Goal: Transaction & Acquisition: Book appointment/travel/reservation

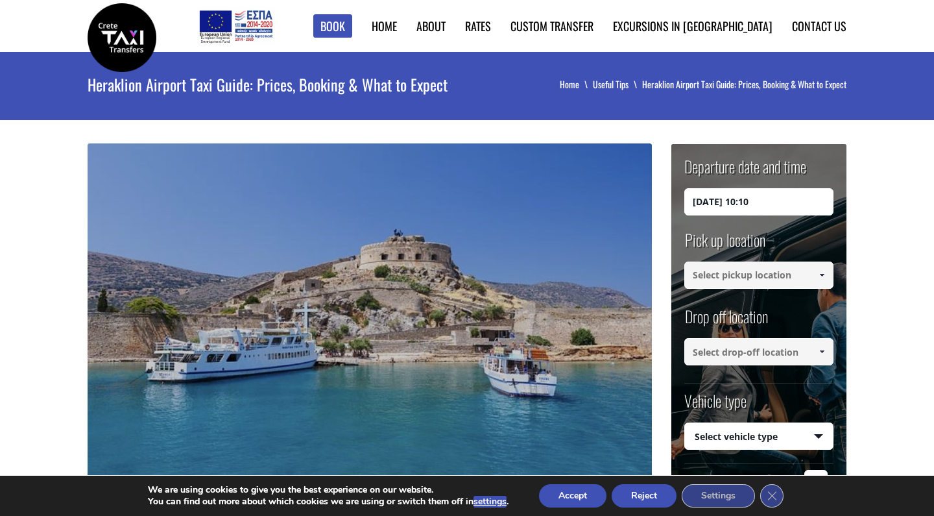
scroll to position [7, 0]
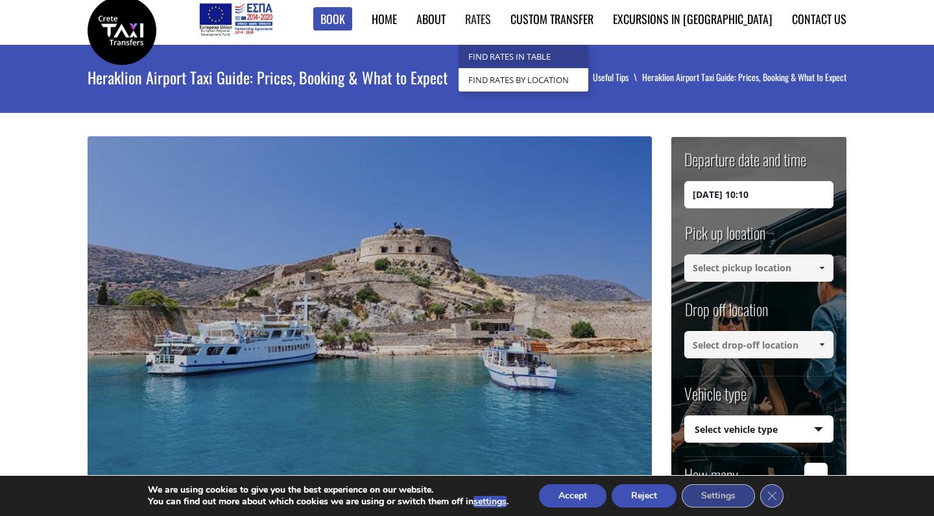
click at [551, 57] on link "Find Rates in Table" at bounding box center [523, 56] width 130 height 23
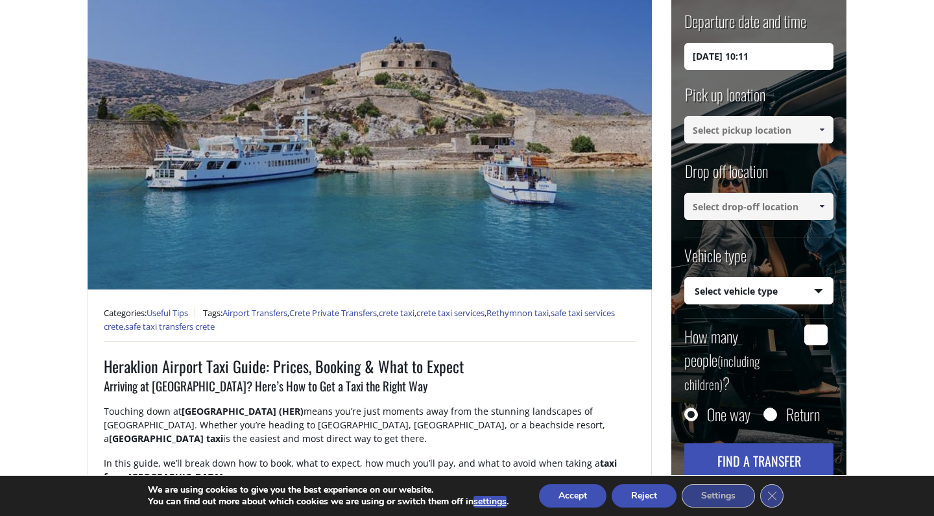
scroll to position [192, 0]
click at [750, 129] on input at bounding box center [758, 129] width 149 height 27
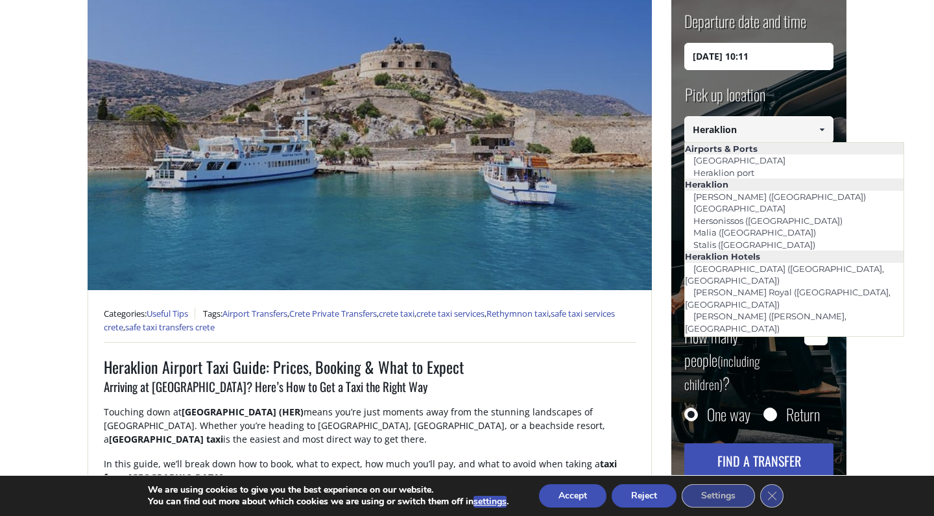
click at [763, 172] on li "Heraklion port" at bounding box center [794, 173] width 219 height 12
type input "Heraklion port"
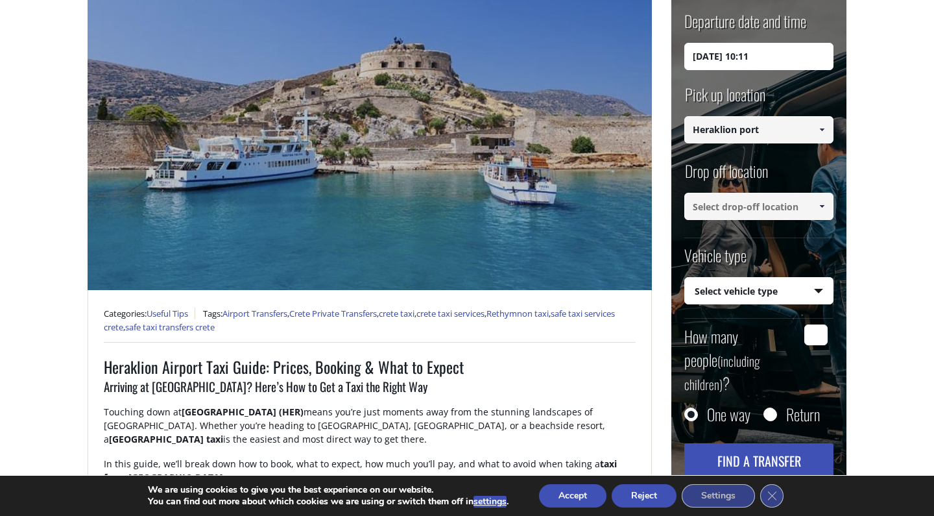
click at [753, 211] on input at bounding box center [758, 206] width 149 height 27
type input "argyroupoli"
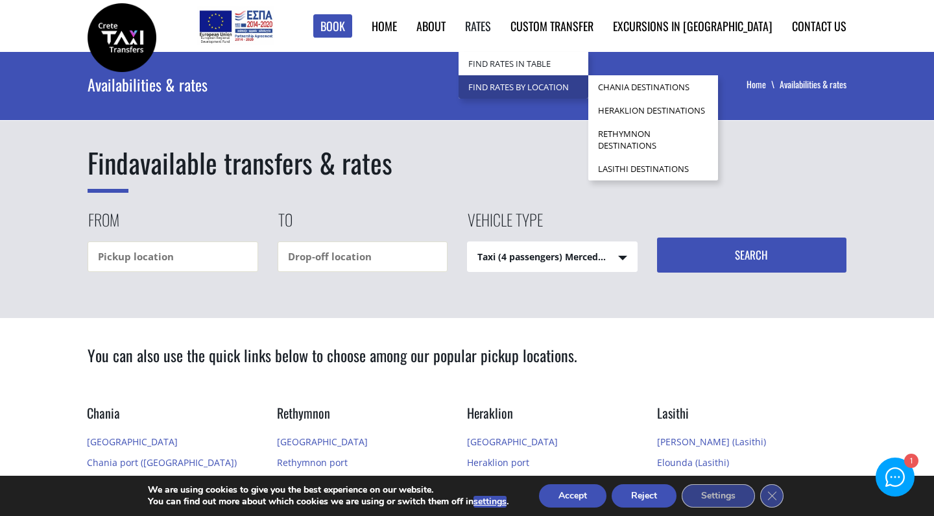
click at [552, 92] on link "Find Rates by Location" at bounding box center [523, 86] width 130 height 23
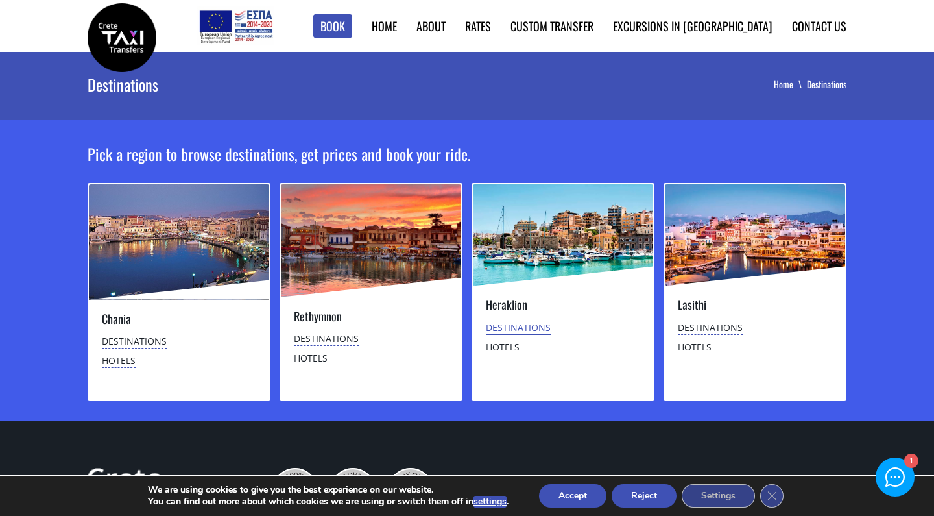
click at [523, 326] on link "Destinations" at bounding box center [518, 328] width 65 height 14
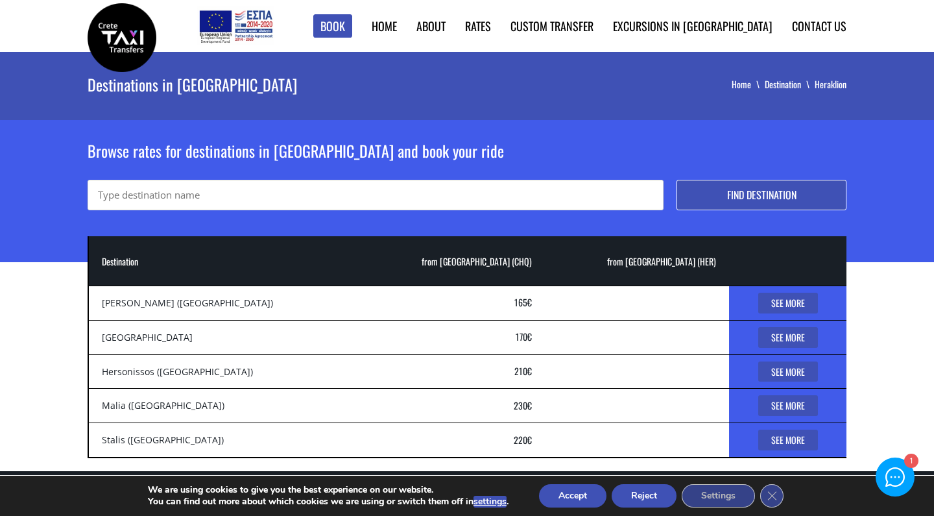
click at [910, 470] on div "1" at bounding box center [894, 476] width 37 height 37
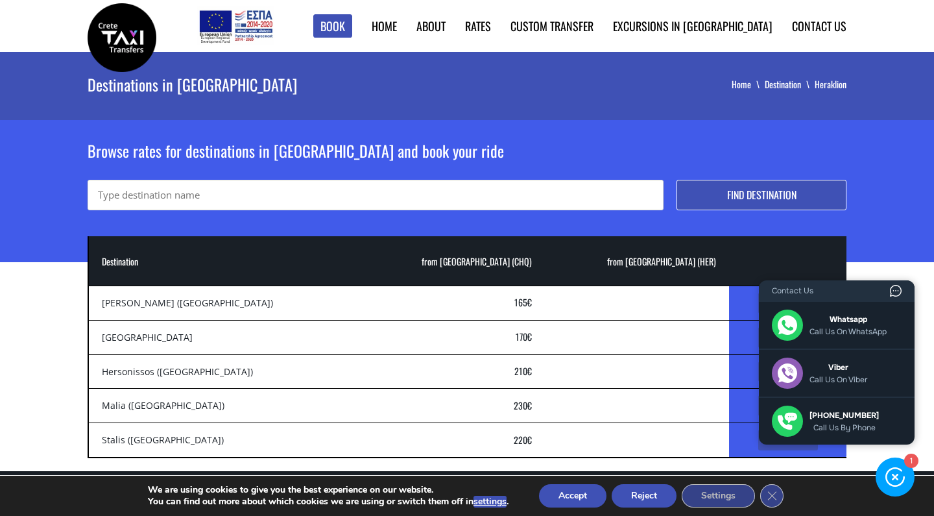
click at [898, 287] on link "Powered by ContactUs" at bounding box center [896, 291] width 12 height 12
click at [765, 152] on h2 "Browse rates for destinations in [GEOGRAPHIC_DATA] and book your ride" at bounding box center [467, 159] width 759 height 40
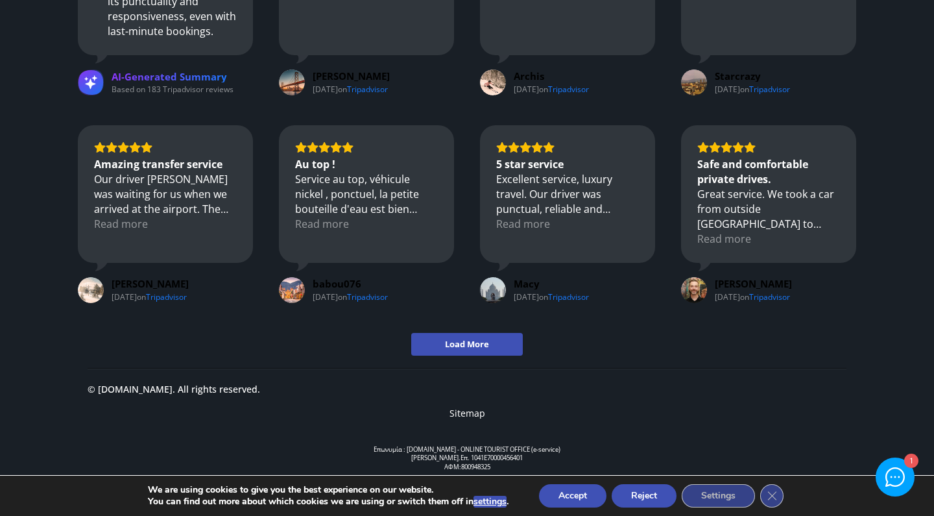
scroll to position [936, 0]
